Goal: Information Seeking & Learning: Check status

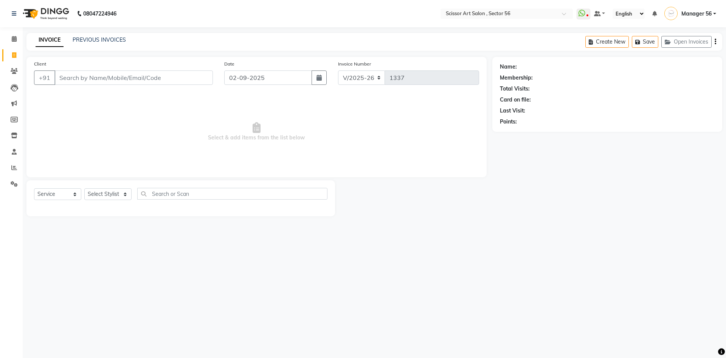
select select "6185"
select select "service"
click at [13, 169] on icon at bounding box center [14, 168] width 6 height 6
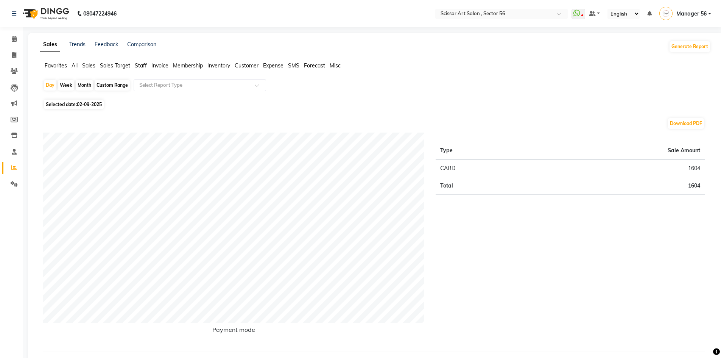
click at [109, 85] on div "Custom Range" at bounding box center [112, 85] width 35 height 11
select select "9"
select select "2025"
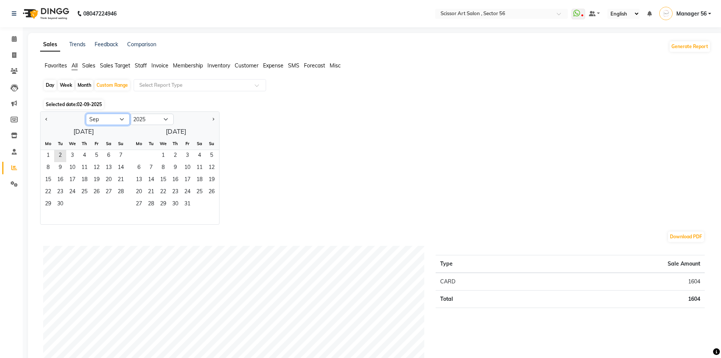
click at [113, 119] on select "Jan Feb Mar Apr May Jun [DATE] Aug Sep Oct Nov Dec" at bounding box center [108, 118] width 44 height 11
select select "8"
click at [86, 113] on select "Jan Feb Mar Apr May Jun [DATE] Aug Sep Oct Nov Dec" at bounding box center [108, 118] width 44 height 11
click at [104, 208] on span "30" at bounding box center [109, 204] width 12 height 12
click at [116, 201] on span "31" at bounding box center [121, 204] width 12 height 12
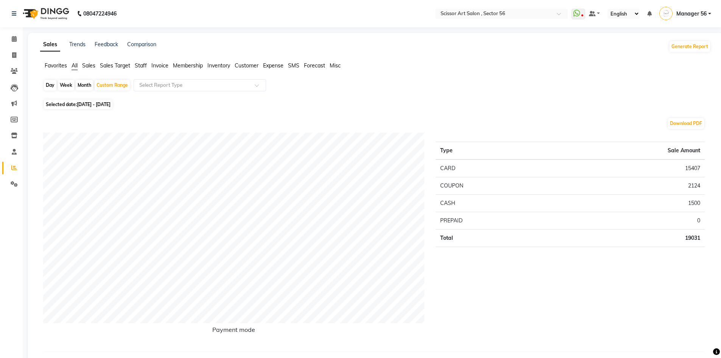
click at [143, 62] on span "Staff" at bounding box center [141, 65] width 12 height 7
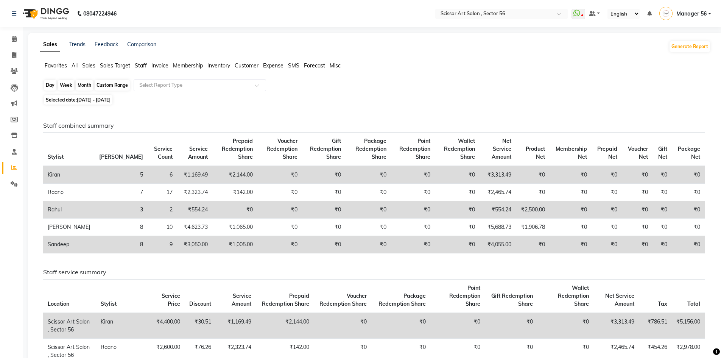
click at [107, 86] on div "Custom Range" at bounding box center [112, 85] width 35 height 11
select select "8"
select select "2025"
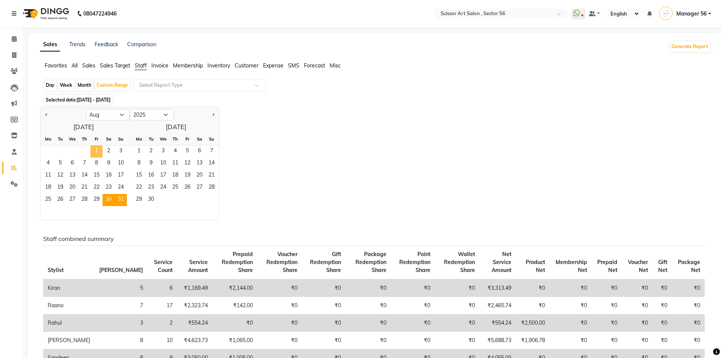
click at [95, 152] on span "1" at bounding box center [96, 151] width 12 height 12
click at [121, 197] on span "31" at bounding box center [121, 200] width 12 height 12
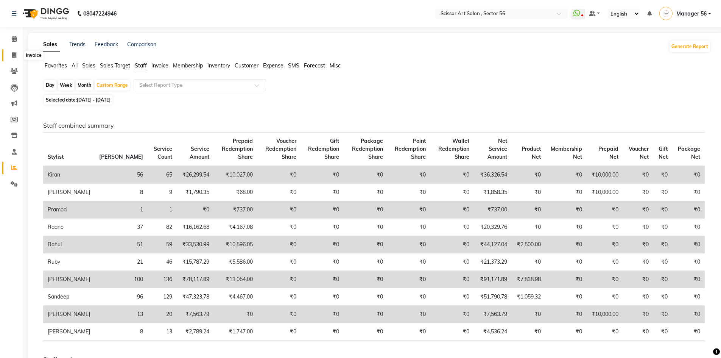
click at [15, 54] on icon at bounding box center [14, 55] width 4 height 6
select select "service"
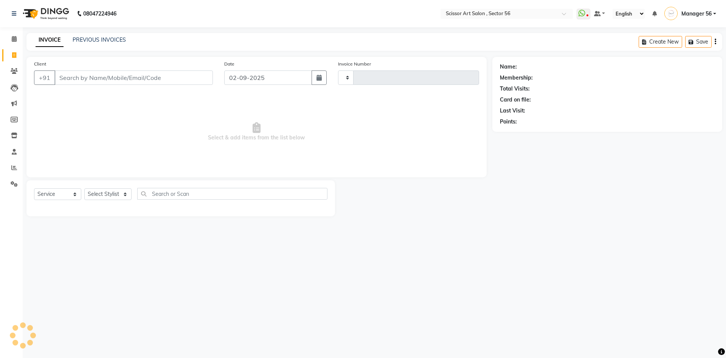
type input "1337"
select select "6185"
click at [102, 41] on link "PREVIOUS INVOICES" at bounding box center [99, 39] width 53 height 7
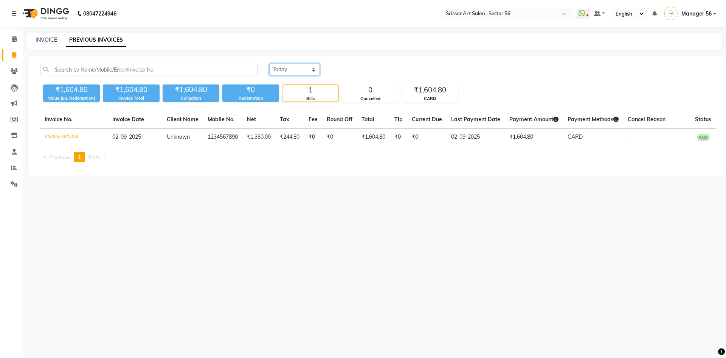
click at [308, 70] on select "[DATE] [DATE] Custom Range" at bounding box center [294, 70] width 51 height 12
select select "range"
click at [269, 64] on select "[DATE] [DATE] Custom Range" at bounding box center [294, 70] width 51 height 12
click at [378, 69] on input "02-09-2025" at bounding box center [356, 69] width 53 height 11
select select "9"
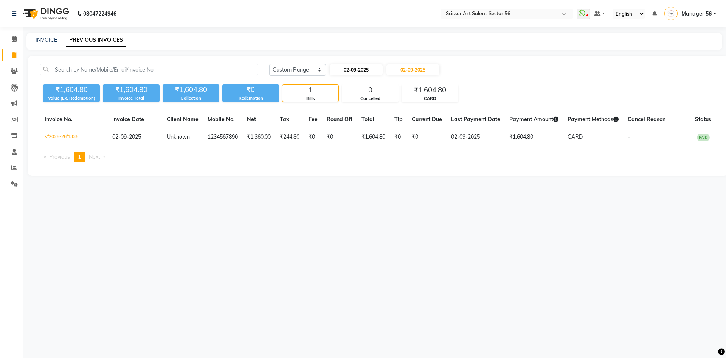
select select "2025"
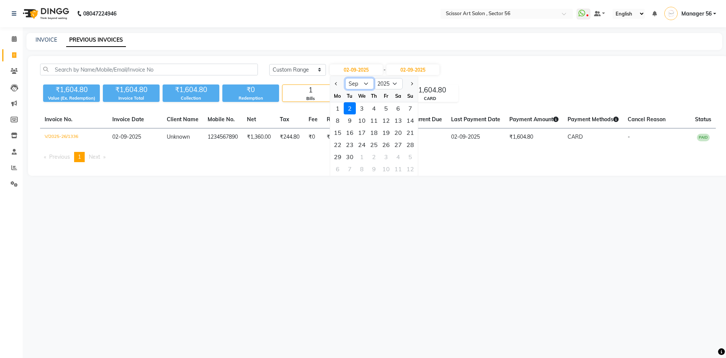
click at [365, 83] on select "Jan Feb Mar Apr May Jun [DATE] Aug Sep Oct Nov Dec" at bounding box center [359, 83] width 29 height 11
select select "8"
click at [345, 78] on select "Jan Feb Mar Apr May Jun [DATE] Aug Sep Oct Nov Dec" at bounding box center [359, 83] width 29 height 11
click at [383, 107] on div "1" at bounding box center [386, 108] width 12 height 12
type input "[DATE]"
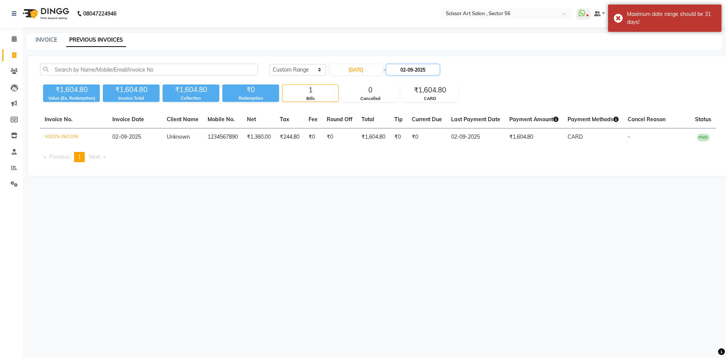
click at [440, 68] on input "02-09-2025" at bounding box center [413, 69] width 53 height 11
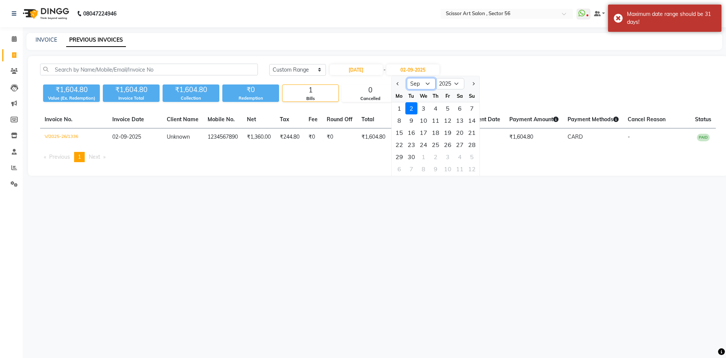
click at [427, 84] on select "Aug Sep Oct Nov Dec" at bounding box center [421, 83] width 29 height 11
select select "8"
click at [407, 78] on select "Aug Sep Oct Nov Dec" at bounding box center [421, 83] width 29 height 11
click at [474, 158] on div "31" at bounding box center [472, 157] width 12 height 12
type input "[DATE]"
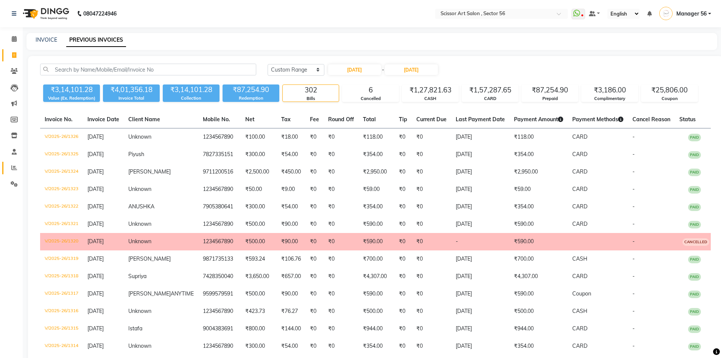
drag, startPoint x: 14, startPoint y: 174, endPoint x: 12, endPoint y: 167, distance: 7.3
click at [14, 173] on li "Reports" at bounding box center [11, 168] width 23 height 16
click at [11, 166] on icon at bounding box center [14, 168] width 6 height 6
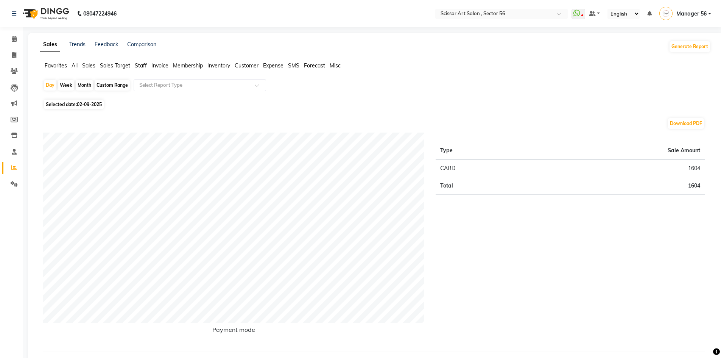
click at [123, 84] on div "Custom Range" at bounding box center [112, 85] width 35 height 11
select select "9"
select select "2025"
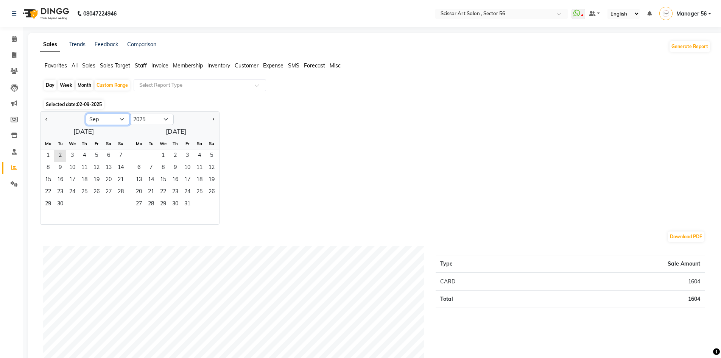
click at [117, 115] on select "Jan Feb Mar Apr May Jun [DATE] Aug Sep Oct Nov Dec" at bounding box center [108, 118] width 44 height 11
select select "8"
click at [86, 113] on select "Jan Feb Mar Apr May Jun [DATE] Aug Sep Oct Nov Dec" at bounding box center [108, 118] width 44 height 11
click at [95, 155] on span "1" at bounding box center [96, 156] width 12 height 12
click at [121, 206] on span "31" at bounding box center [121, 204] width 12 height 12
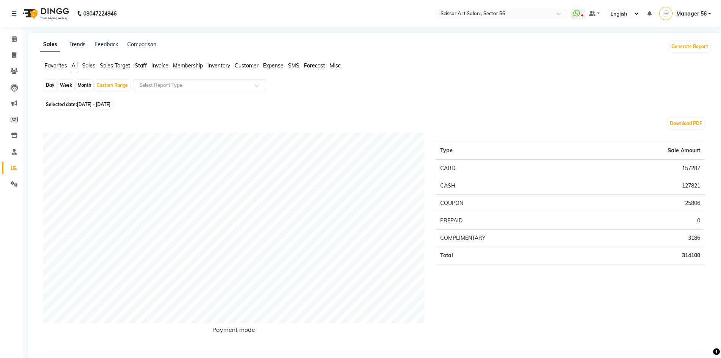
click at [141, 67] on span "Staff" at bounding box center [141, 65] width 12 height 7
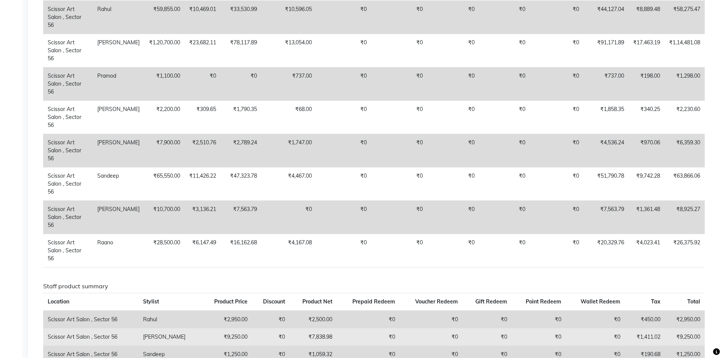
scroll to position [492, 0]
